Goal: Information Seeking & Learning: Find specific fact

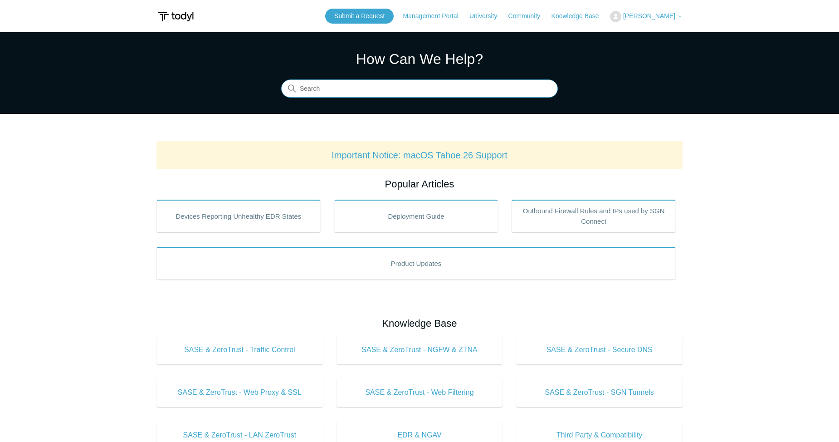
click at [333, 93] on input "Search" at bounding box center [419, 89] width 277 height 18
paste input "If no output is returned then that indicates that TLS 1.2 is not present on the…"
type input "If no output is returned then that indicates that TLS 1.2 is not present on the…"
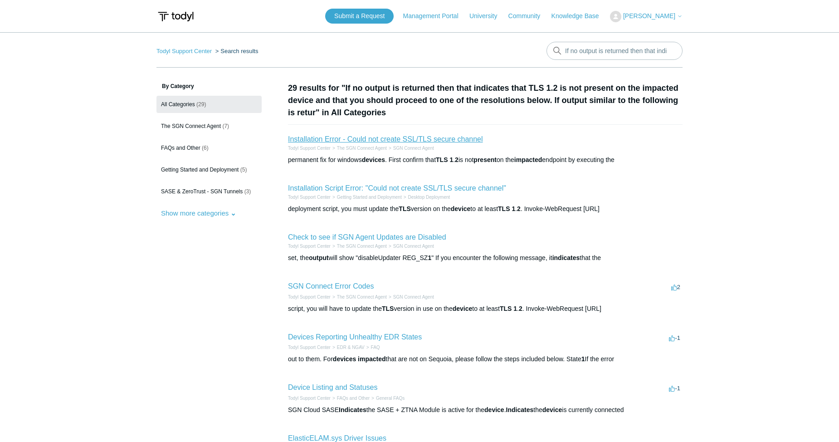
click at [430, 140] on link "Installation Error - Could not create SSL/TLS secure channel" at bounding box center [385, 139] width 195 height 8
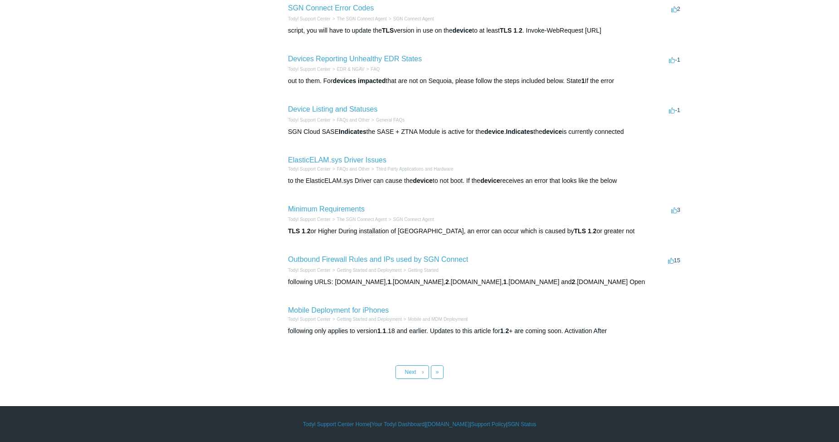
scroll to position [6, 0]
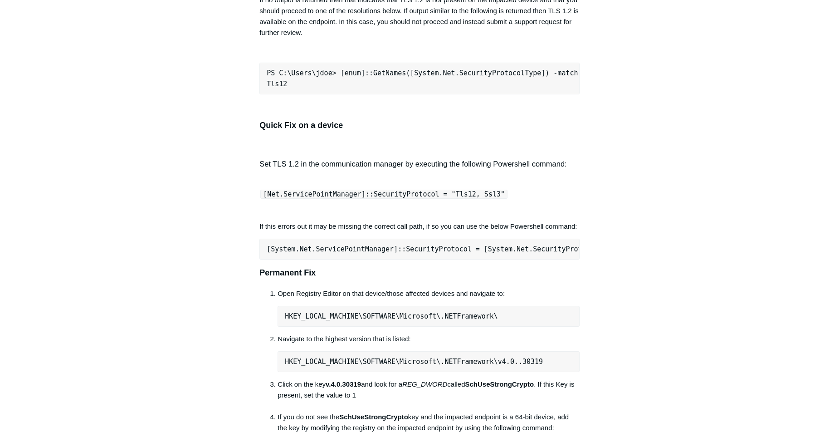
scroll to position [590, 0]
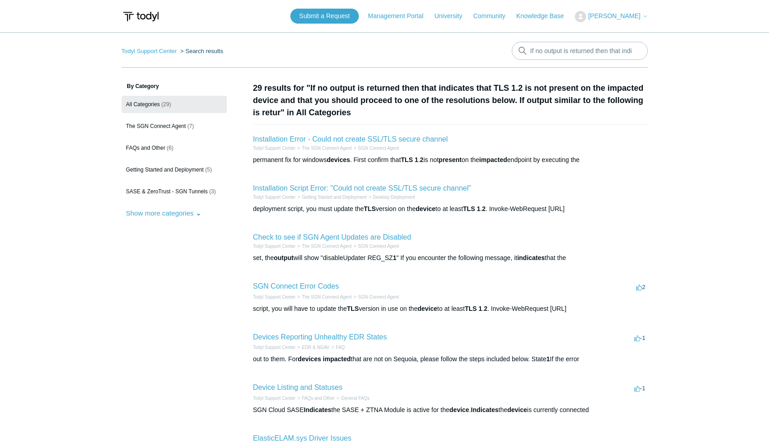
scroll to position [6, 0]
